Goal: Transaction & Acquisition: Purchase product/service

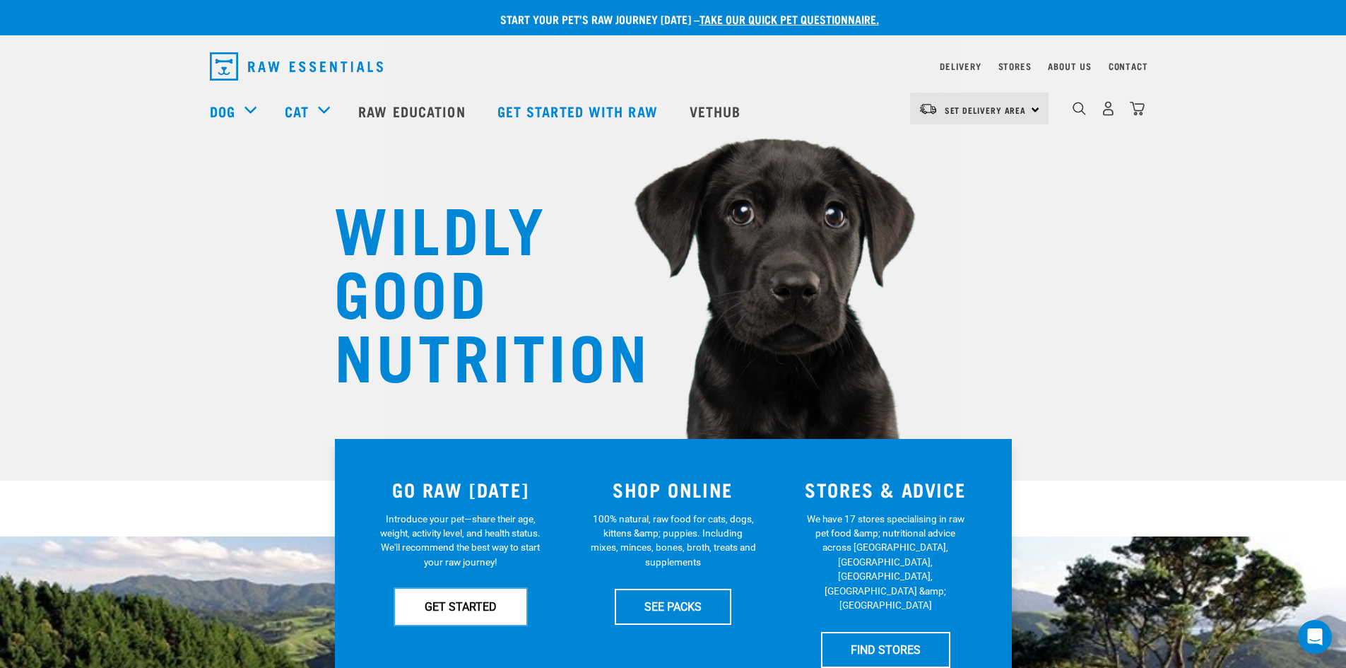
click at [471, 606] on link "GET STARTED" at bounding box center [460, 606] width 131 height 35
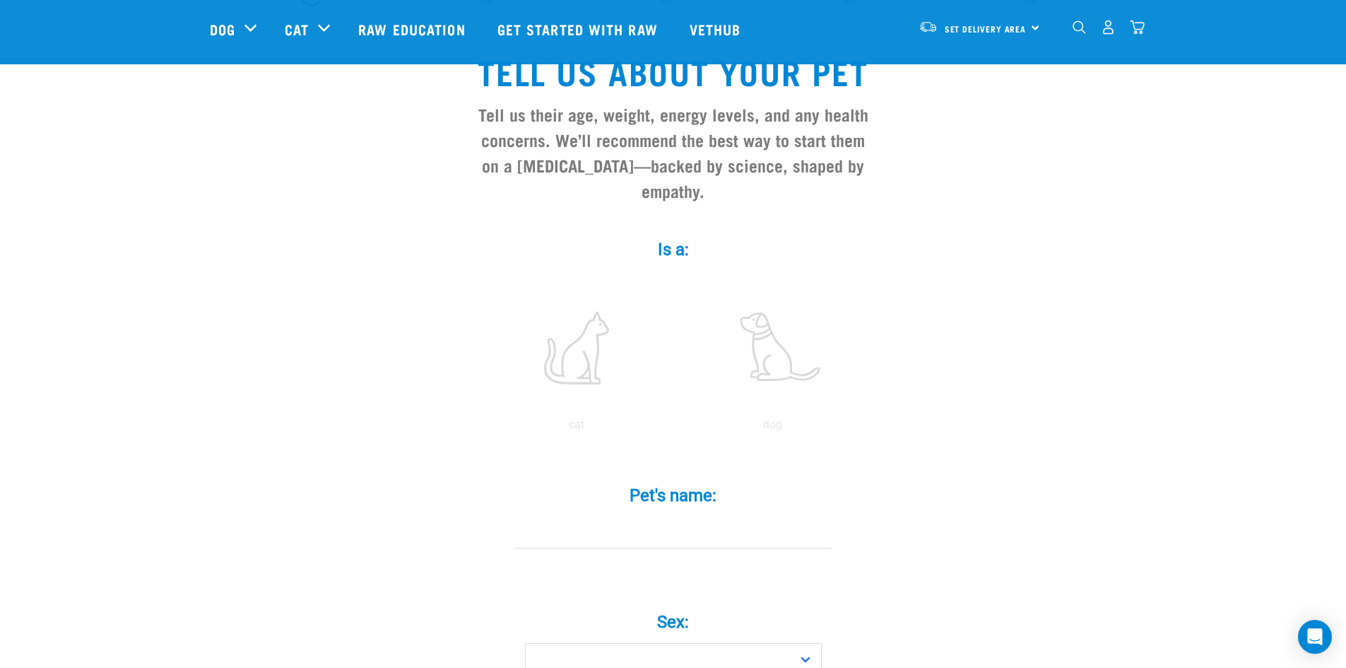
scroll to position [71, 0]
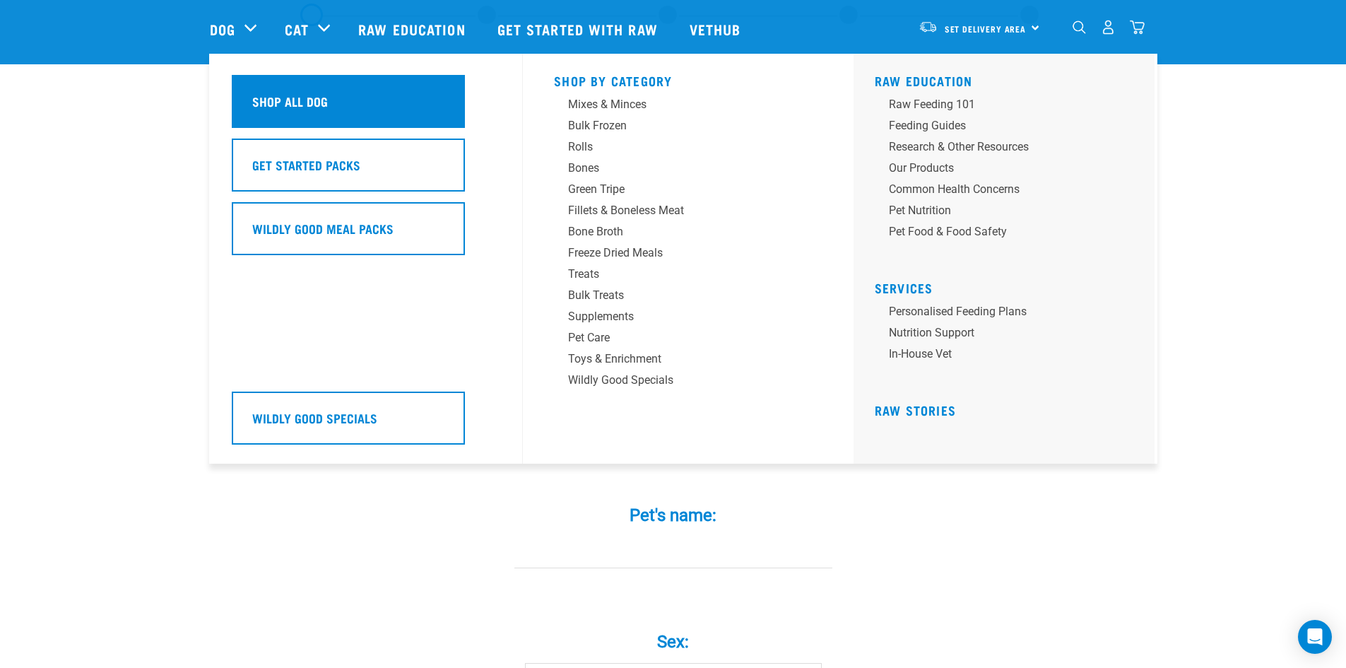
click at [288, 100] on h5 "Shop All Dog" at bounding box center [290, 101] width 76 height 18
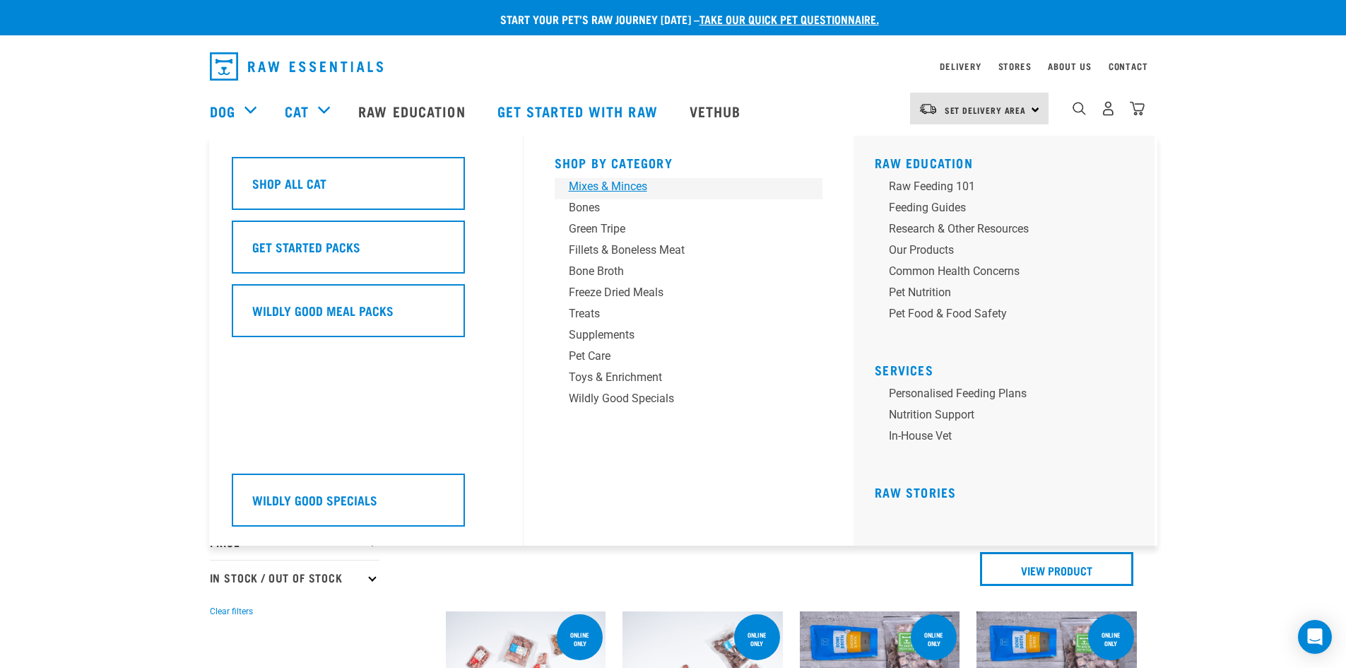
click at [640, 188] on div "Mixes & Minces" at bounding box center [679, 186] width 221 height 17
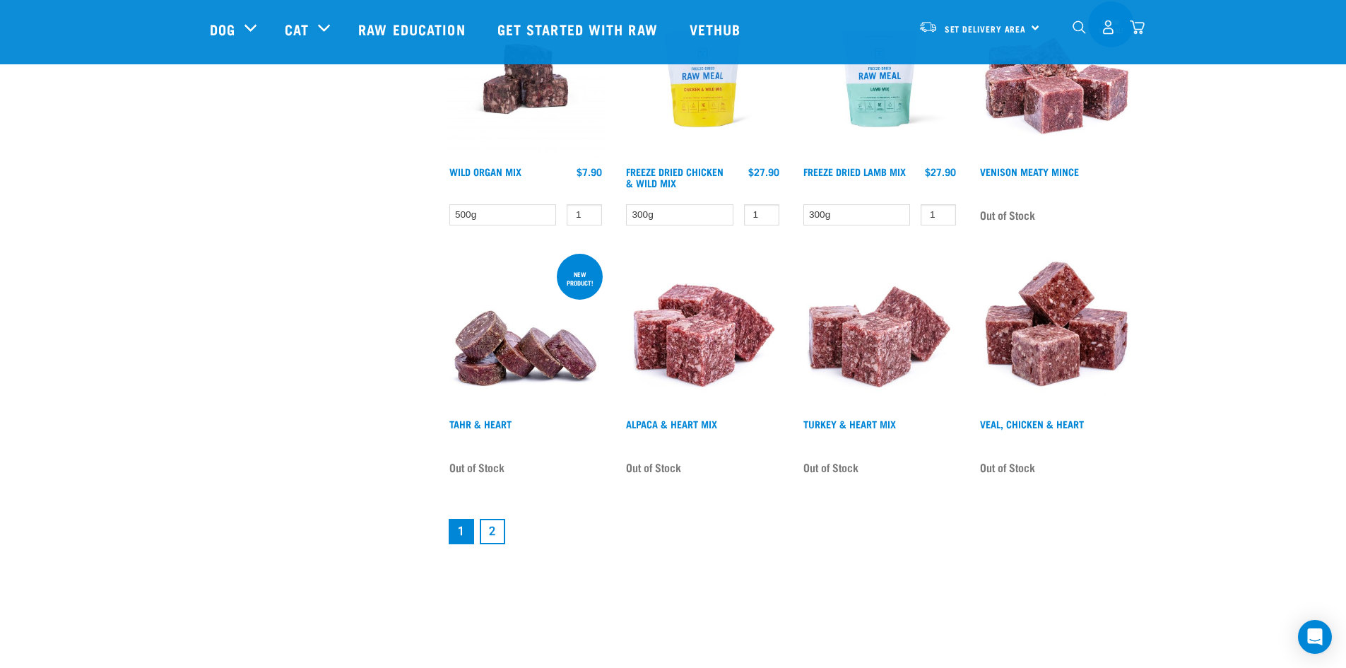
scroll to position [1767, 0]
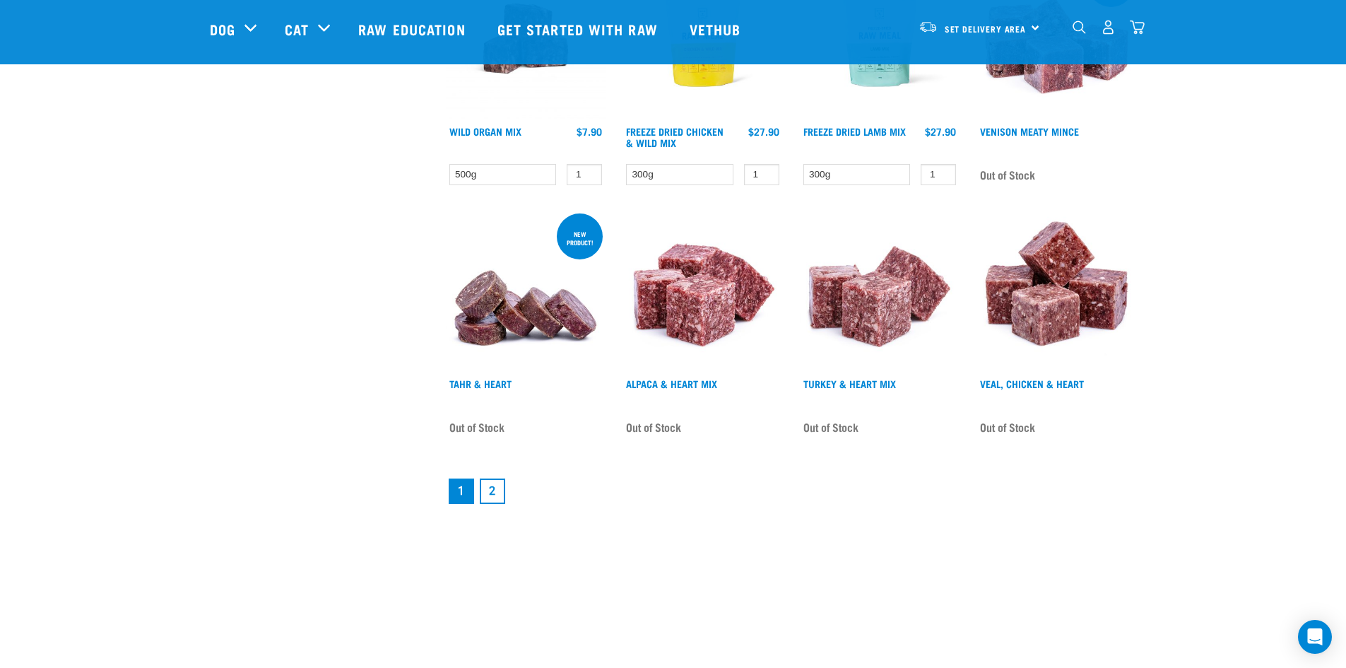
click at [498, 486] on link "2" at bounding box center [492, 490] width 25 height 25
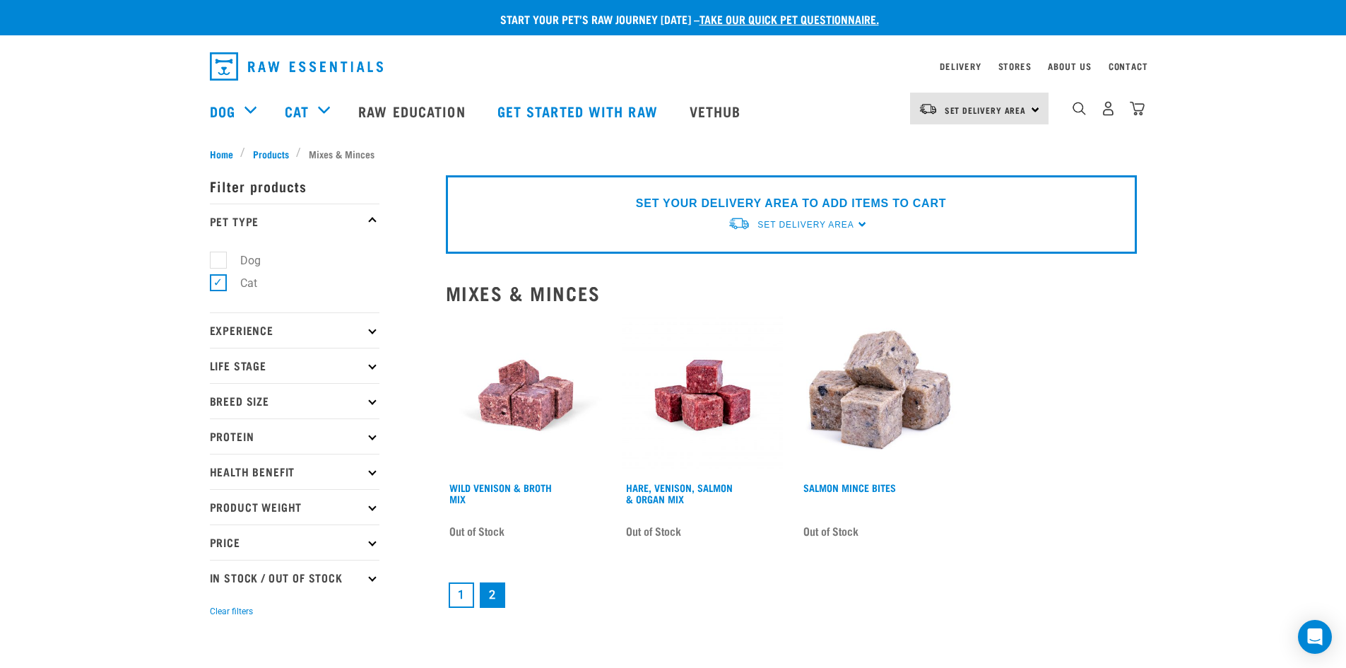
click at [457, 592] on link "1" at bounding box center [461, 594] width 25 height 25
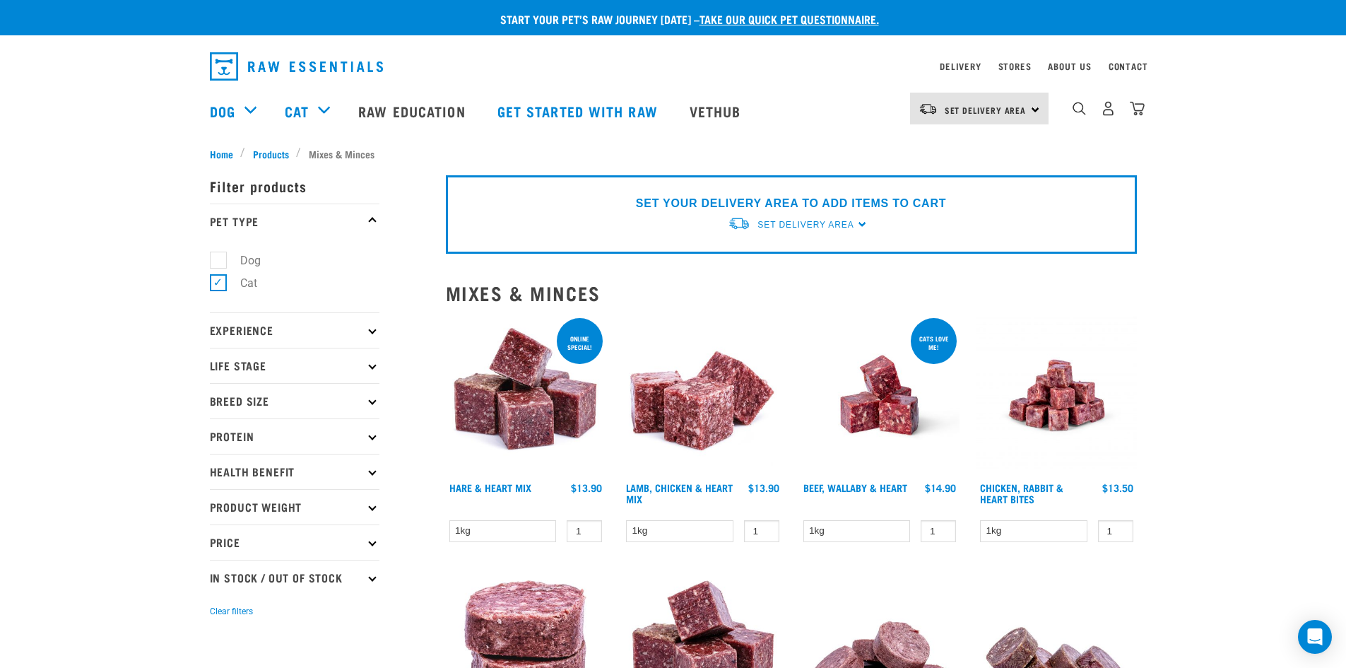
click at [280, 505] on p "Product Weight" at bounding box center [295, 506] width 170 height 35
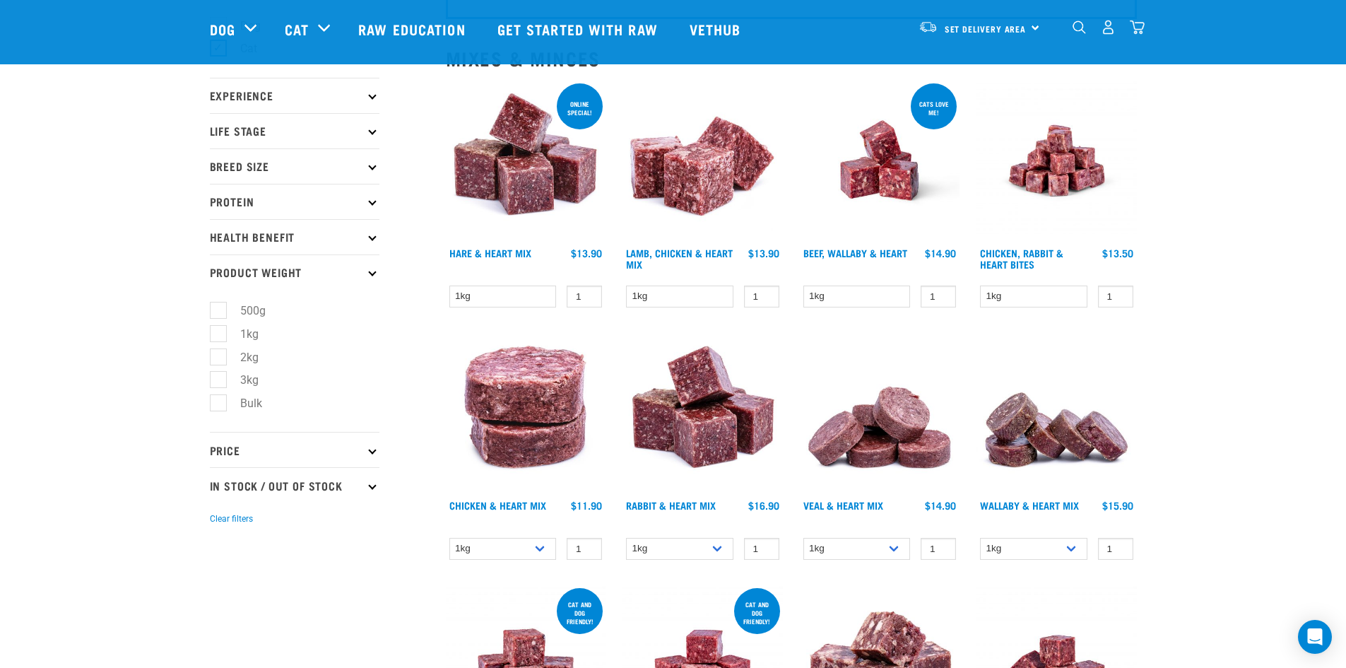
scroll to position [212, 0]
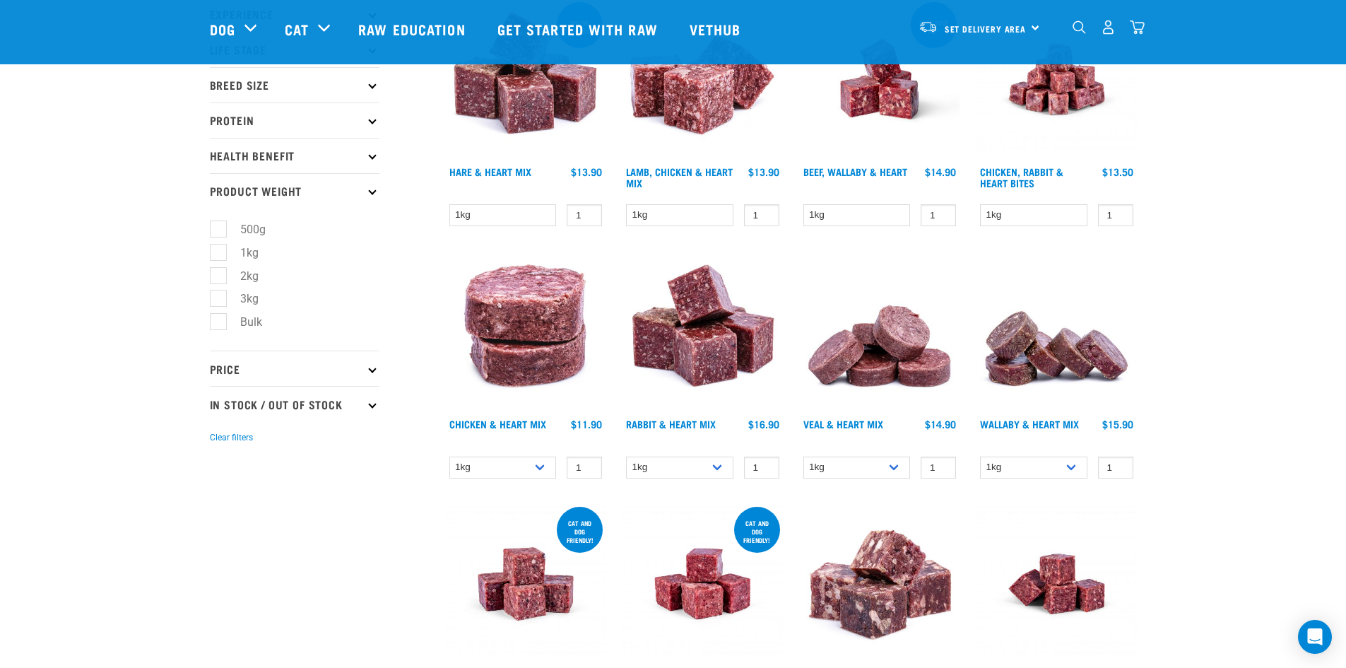
click at [218, 319] on label "Bulk" at bounding box center [243, 322] width 50 height 18
click at [217, 319] on input "Bulk" at bounding box center [214, 319] width 9 height 9
checkbox input "true"
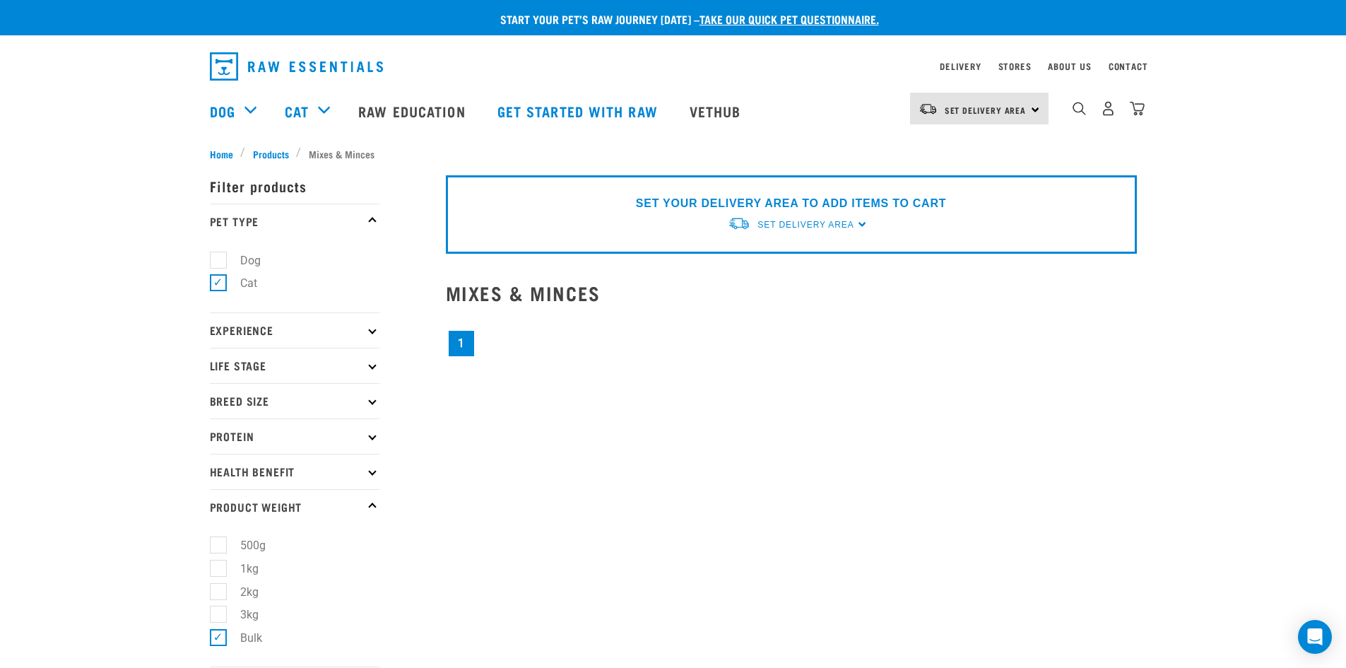
click at [674, 426] on div "SET YOUR DELIVERY AREA TO ADD ITEMS TO CART Set Delivery Area [GEOGRAPHIC_DATA]…" at bounding box center [791, 468] width 708 height 631
click at [218, 616] on label "3kg" at bounding box center [241, 615] width 47 height 18
click at [217, 616] on input "3kg" at bounding box center [214, 612] width 9 height 9
checkbox input "true"
click at [222, 637] on label "Bulk" at bounding box center [243, 638] width 50 height 18
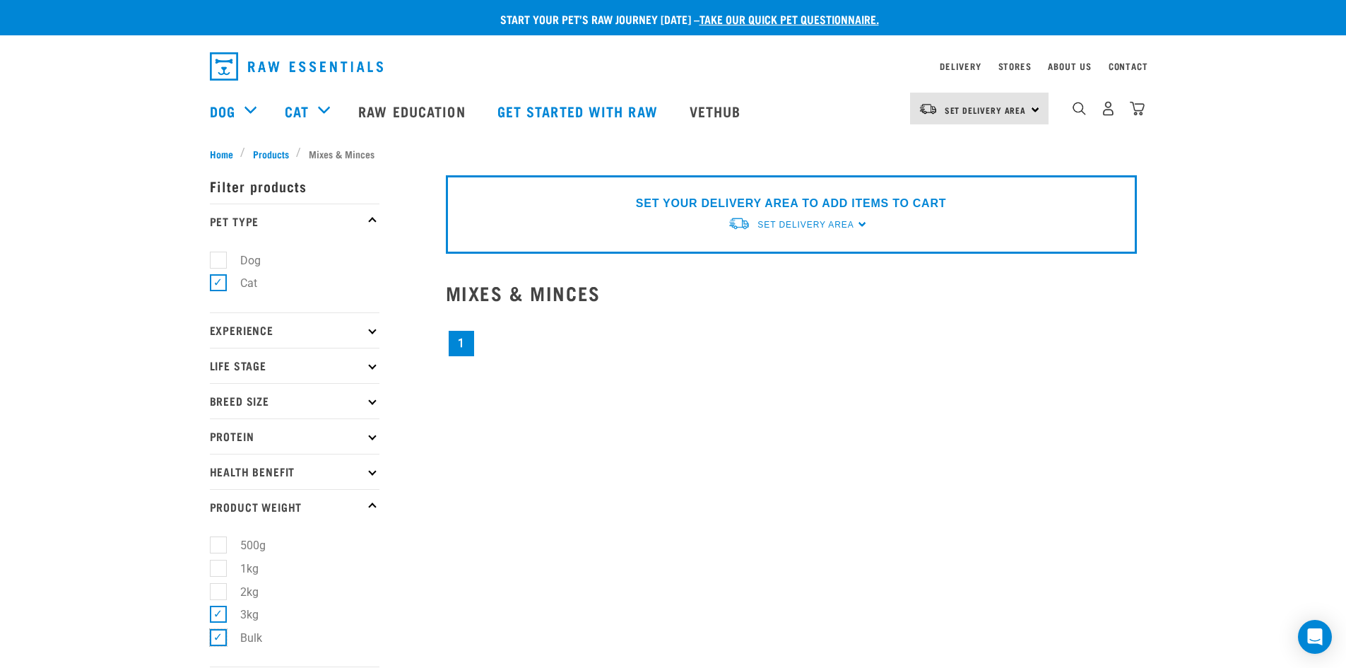
click at [219, 637] on input "Bulk" at bounding box center [214, 635] width 9 height 9
checkbox input "false"
click at [588, 380] on div "SET YOUR DELIVERY AREA TO ADD ITEMS TO CART Set Delivery Area North Island Sout…" at bounding box center [791, 468] width 708 height 631
